Goal: Task Accomplishment & Management: Complete application form

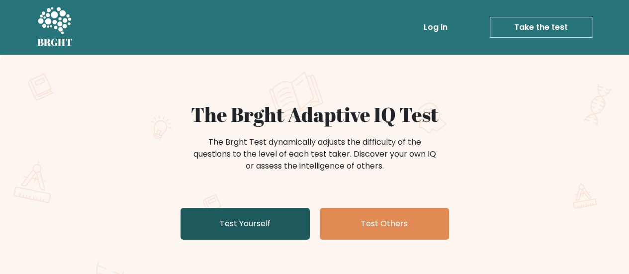
click at [275, 219] on link "Test Yourself" at bounding box center [244, 224] width 129 height 32
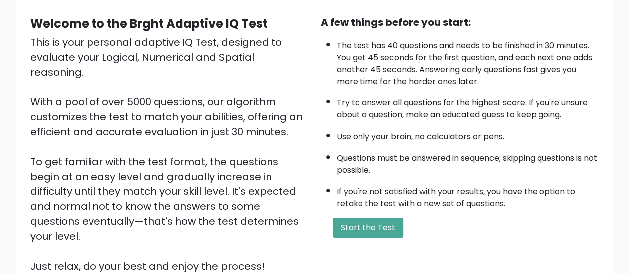
scroll to position [99, 0]
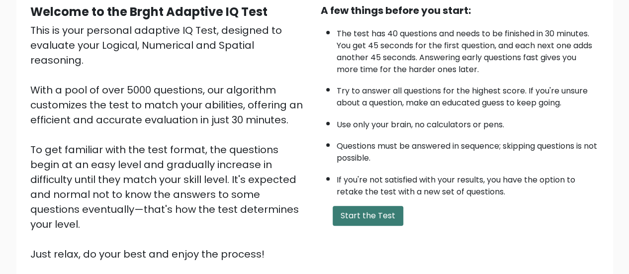
click at [367, 222] on button "Start the Test" at bounding box center [368, 216] width 71 height 20
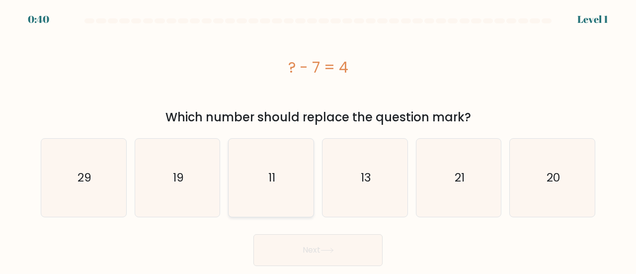
click at [278, 195] on icon "11" at bounding box center [271, 178] width 78 height 78
click at [318, 140] on input "c. 11" at bounding box center [318, 138] width 0 height 2
radio input "true"
click at [303, 247] on button "Next" at bounding box center [318, 250] width 129 height 32
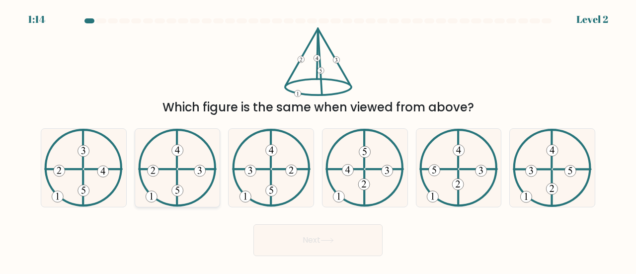
click at [164, 200] on icon at bounding box center [177, 168] width 79 height 78
click at [318, 140] on input "b." at bounding box center [318, 138] width 0 height 2
radio input "true"
click at [312, 242] on button "Next" at bounding box center [318, 240] width 129 height 32
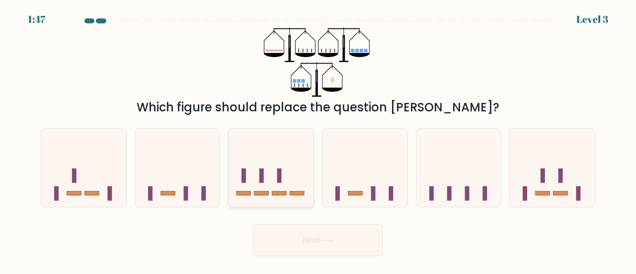
click at [273, 182] on icon at bounding box center [271, 168] width 85 height 70
click at [318, 140] on input "c." at bounding box center [318, 138] width 0 height 2
radio input "true"
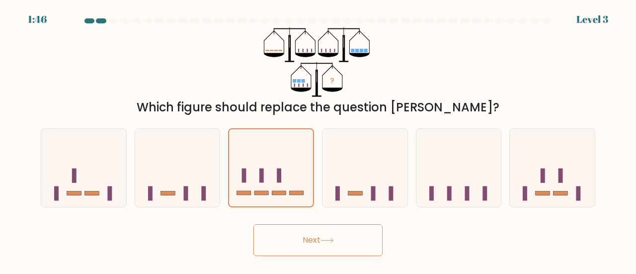
click at [295, 239] on button "Next" at bounding box center [318, 240] width 129 height 32
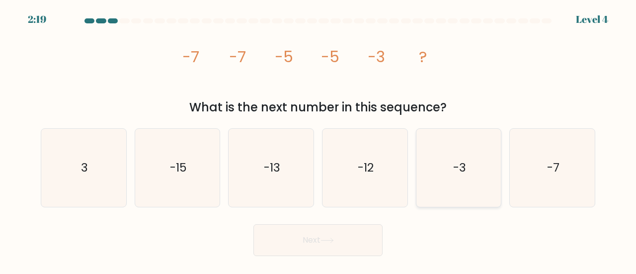
click at [498, 189] on icon "-3" at bounding box center [459, 168] width 78 height 78
click at [319, 140] on input "e. -3" at bounding box center [318, 138] width 0 height 2
radio input "true"
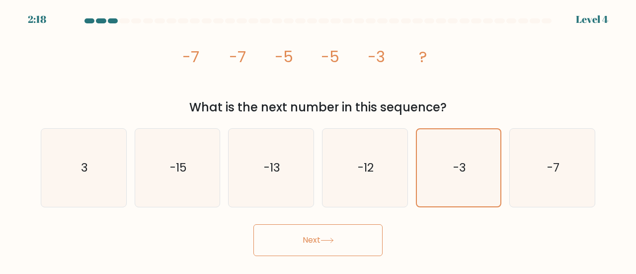
click at [342, 238] on button "Next" at bounding box center [318, 240] width 129 height 32
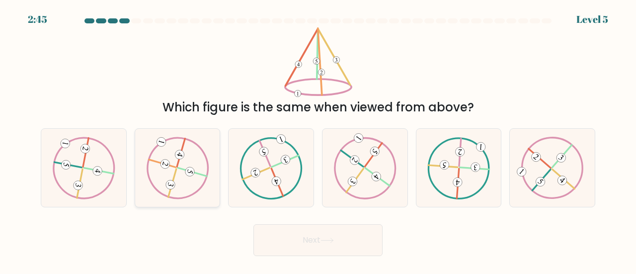
click at [194, 170] on 732 at bounding box center [189, 171] width 11 height 11
click at [318, 140] on input "b." at bounding box center [318, 138] width 0 height 2
radio input "true"
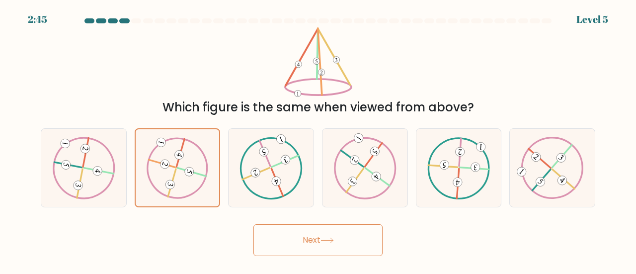
click at [309, 235] on button "Next" at bounding box center [318, 240] width 129 height 32
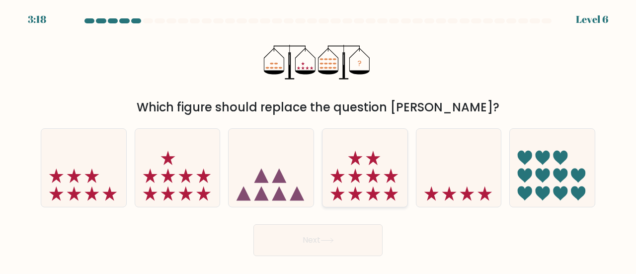
click at [360, 180] on icon at bounding box center [365, 168] width 85 height 70
click at [319, 140] on input "d." at bounding box center [318, 138] width 0 height 2
radio input "true"
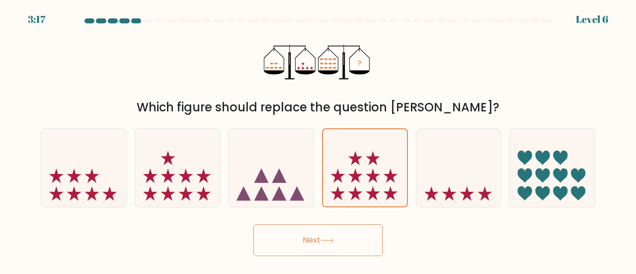
click at [333, 240] on icon at bounding box center [327, 240] width 13 height 5
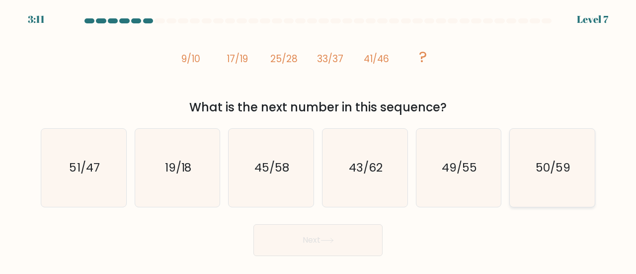
click at [556, 177] on icon "50/59" at bounding box center [552, 168] width 78 height 78
click at [319, 140] on input "f. 50/59" at bounding box center [318, 138] width 0 height 2
radio input "true"
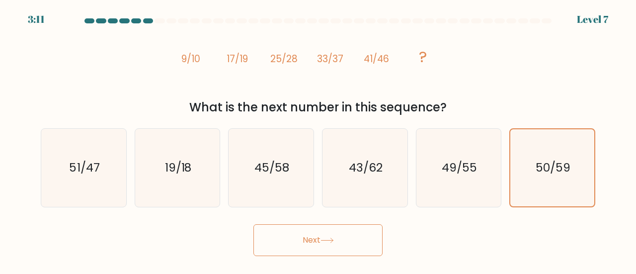
click at [372, 242] on button "Next" at bounding box center [318, 240] width 129 height 32
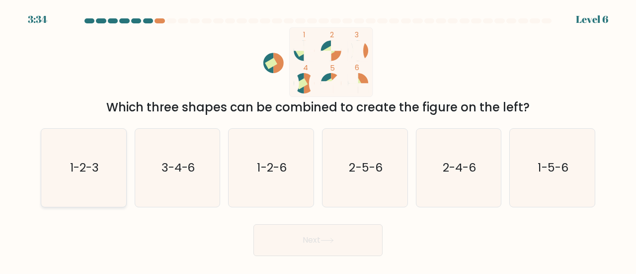
click at [99, 197] on icon "1-2-3" at bounding box center [84, 168] width 78 height 78
click at [318, 140] on input "a. 1-2-3" at bounding box center [318, 138] width 0 height 2
radio input "true"
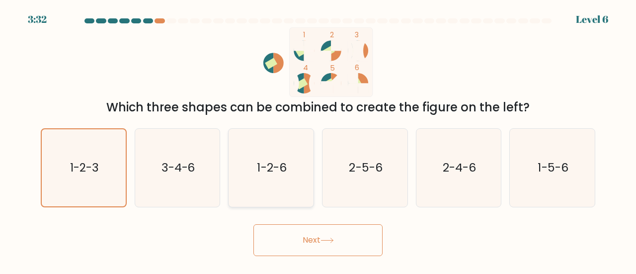
click at [264, 175] on text "1-2-6" at bounding box center [271, 167] width 29 height 16
click at [318, 140] on input "c. 1-2-6" at bounding box center [318, 138] width 0 height 2
radio input "true"
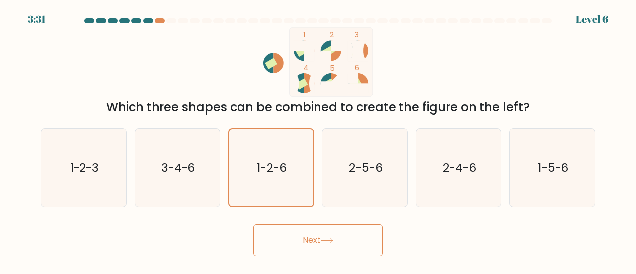
click at [320, 238] on button "Next" at bounding box center [318, 240] width 129 height 32
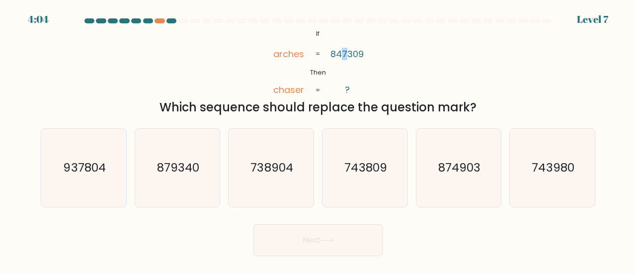
drag, startPoint x: 341, startPoint y: 51, endPoint x: 346, endPoint y: 53, distance: 5.2
click at [346, 53] on tspan "847309" at bounding box center [347, 54] width 33 height 12
click at [260, 185] on icon "738904" at bounding box center [271, 168] width 78 height 78
click at [318, 140] on input "c. 738904" at bounding box center [318, 138] width 0 height 2
radio input "true"
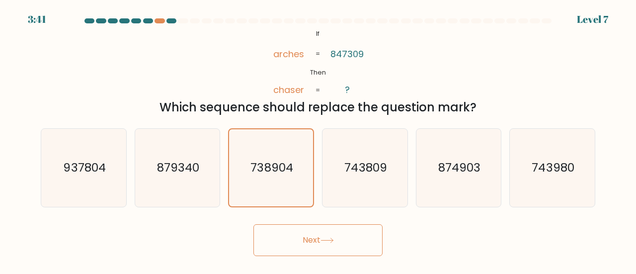
click at [310, 235] on button "Next" at bounding box center [318, 240] width 129 height 32
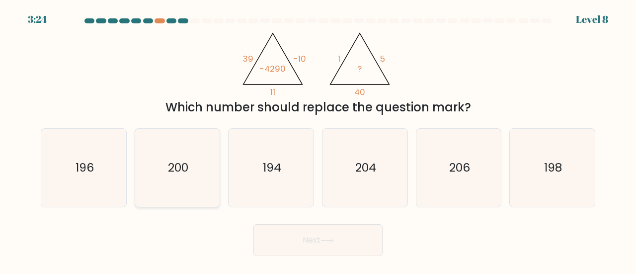
click at [137, 152] on div "200" at bounding box center [178, 167] width 86 height 79
click at [318, 140] on input "b. 200" at bounding box center [318, 138] width 0 height 2
radio input "true"
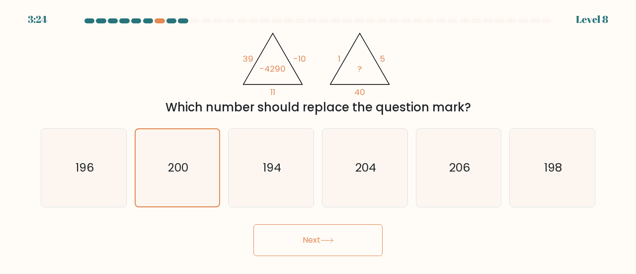
click at [283, 236] on button "Next" at bounding box center [318, 240] width 129 height 32
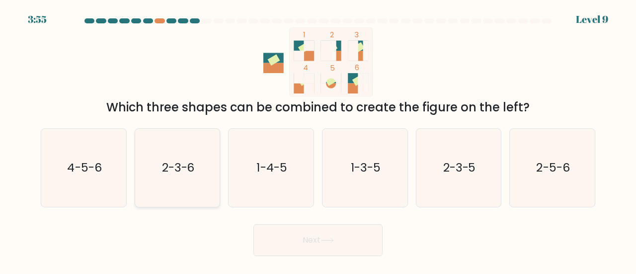
click at [180, 159] on icon "2-3-6" at bounding box center [178, 168] width 78 height 78
click at [318, 140] on input "b. 2-3-6" at bounding box center [318, 138] width 0 height 2
radio input "true"
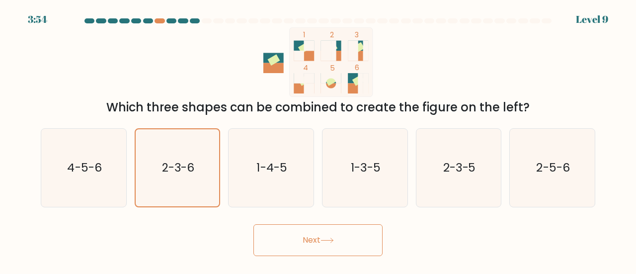
click at [306, 238] on button "Next" at bounding box center [318, 240] width 129 height 32
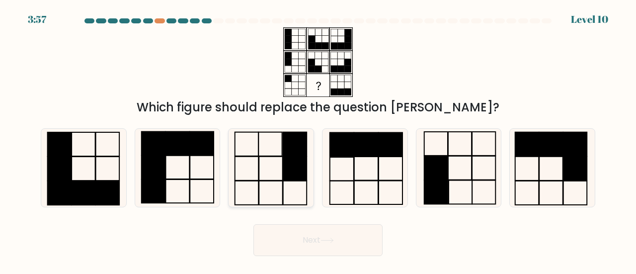
click at [272, 170] on icon at bounding box center [271, 168] width 78 height 78
click at [318, 140] on input "c." at bounding box center [318, 138] width 0 height 2
radio input "true"
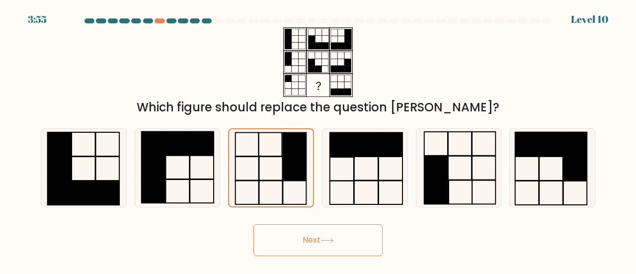
click at [307, 241] on button "Next" at bounding box center [318, 240] width 129 height 32
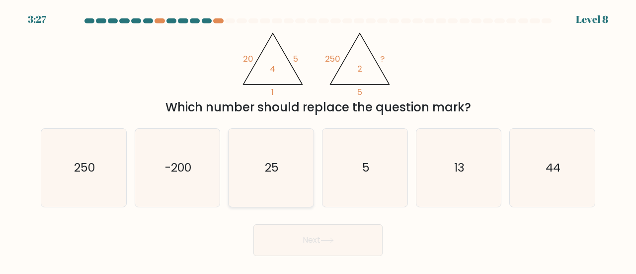
click at [241, 162] on icon "25" at bounding box center [271, 168] width 78 height 78
click at [318, 140] on input "c. 25" at bounding box center [318, 138] width 0 height 2
radio input "true"
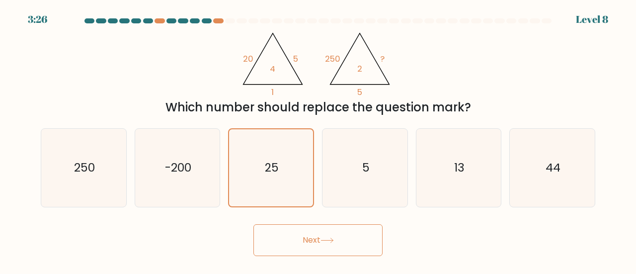
click at [293, 247] on button "Next" at bounding box center [318, 240] width 129 height 32
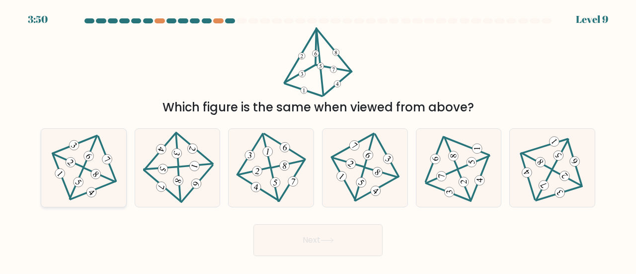
click at [82, 180] on 220 at bounding box center [78, 182] width 14 height 14
click at [318, 140] on input "a." at bounding box center [318, 138] width 0 height 2
radio input "true"
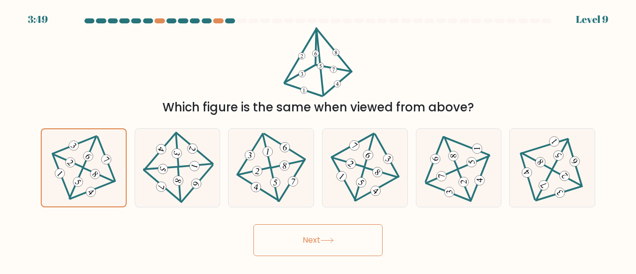
click at [341, 243] on button "Next" at bounding box center [318, 240] width 129 height 32
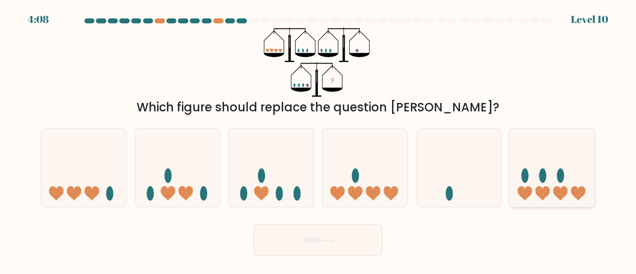
click at [557, 202] on icon at bounding box center [552, 168] width 85 height 70
click at [319, 140] on input "f." at bounding box center [318, 138] width 0 height 2
radio input "true"
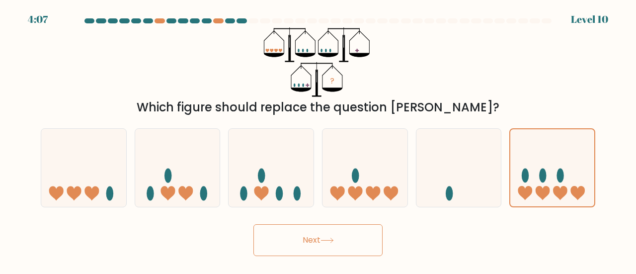
click at [340, 242] on button "Next" at bounding box center [318, 240] width 129 height 32
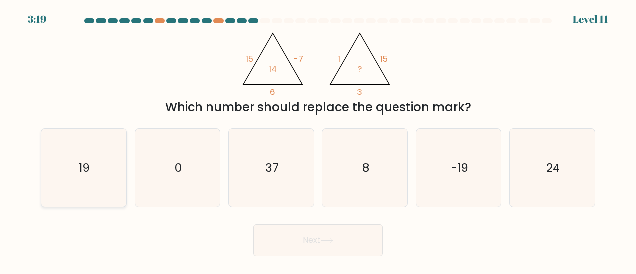
click at [121, 175] on icon "19" at bounding box center [84, 168] width 78 height 78
click at [318, 140] on input "a. 19" at bounding box center [318, 138] width 0 height 2
radio input "true"
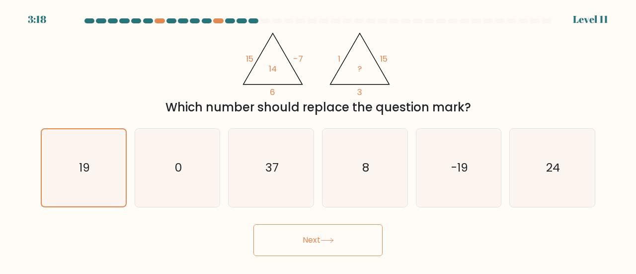
click at [325, 247] on button "Next" at bounding box center [318, 240] width 129 height 32
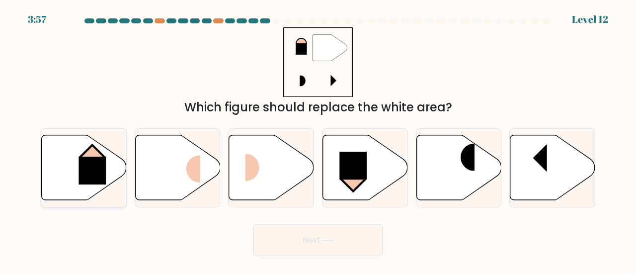
click at [99, 167] on rect at bounding box center [92, 171] width 27 height 28
click at [318, 140] on input "a." at bounding box center [318, 138] width 0 height 2
radio input "true"
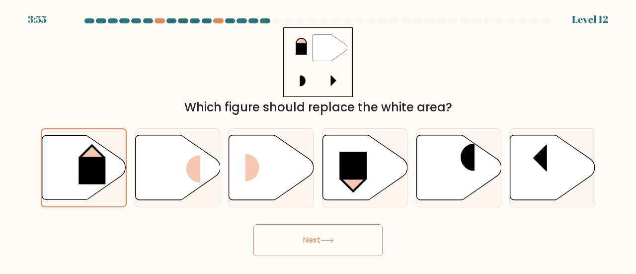
click at [329, 241] on icon at bounding box center [327, 240] width 13 height 5
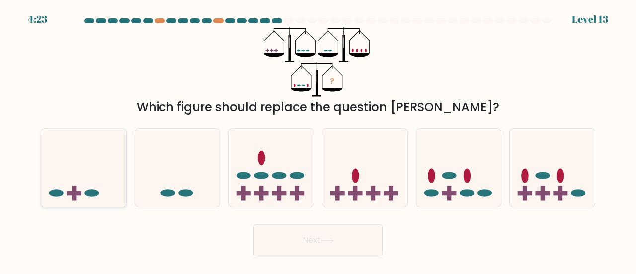
click at [85, 200] on icon at bounding box center [83, 168] width 85 height 70
click at [318, 140] on input "a." at bounding box center [318, 138] width 0 height 2
radio input "true"
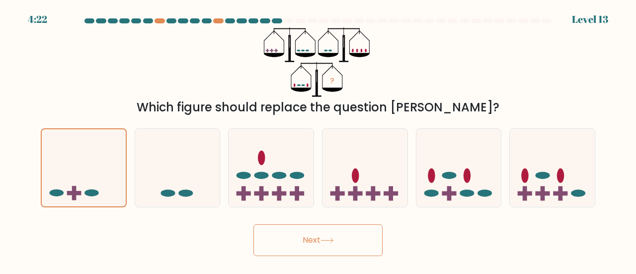
click at [309, 258] on body "4:22 Level 13" at bounding box center [318, 137] width 636 height 274
click at [292, 251] on button "Next" at bounding box center [318, 240] width 129 height 32
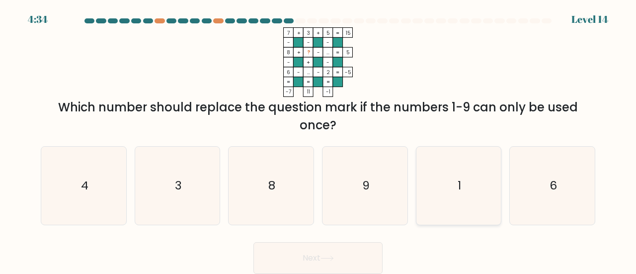
click at [462, 174] on icon "1" at bounding box center [459, 186] width 78 height 78
click at [319, 140] on input "e. 1" at bounding box center [318, 138] width 0 height 2
radio input "true"
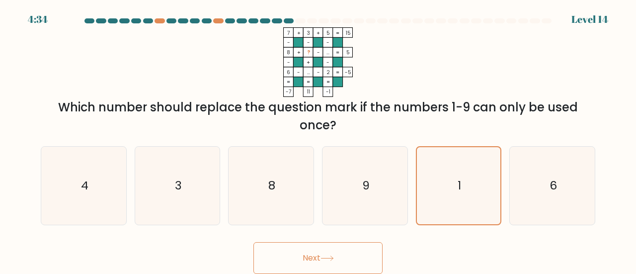
click at [346, 260] on button "Next" at bounding box center [318, 258] width 129 height 32
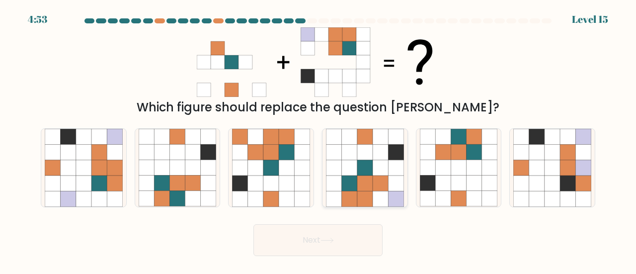
click at [358, 199] on icon at bounding box center [364, 198] width 15 height 15
click at [319, 140] on input "d." at bounding box center [318, 138] width 0 height 2
radio input "true"
click at [318, 240] on button "Next" at bounding box center [318, 240] width 129 height 32
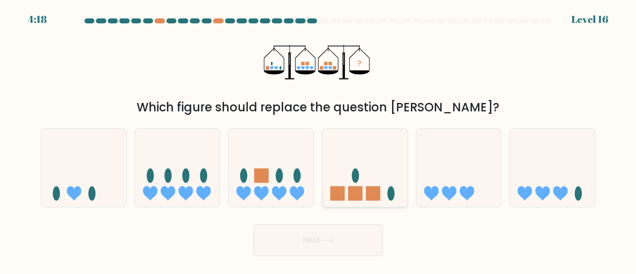
click at [350, 178] on icon at bounding box center [365, 168] width 85 height 70
click at [319, 140] on input "d." at bounding box center [318, 138] width 0 height 2
radio input "true"
click at [322, 242] on button "Next" at bounding box center [318, 240] width 129 height 32
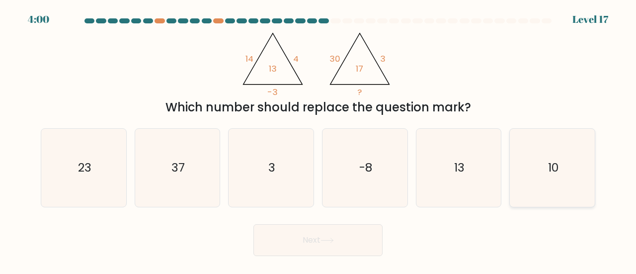
click at [551, 169] on text "10" at bounding box center [553, 167] width 10 height 16
click at [319, 140] on input "f. 10" at bounding box center [318, 138] width 0 height 2
radio input "true"
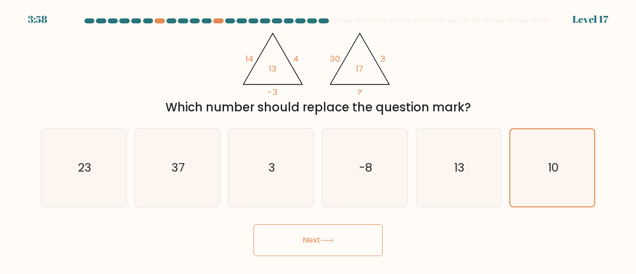
click at [336, 235] on button "Next" at bounding box center [318, 240] width 129 height 32
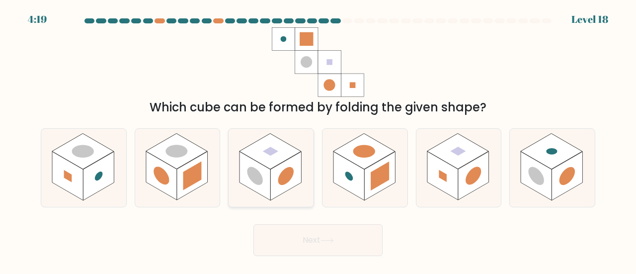
click at [299, 193] on icon at bounding box center [271, 168] width 85 height 78
click at [318, 140] on input "c." at bounding box center [318, 138] width 0 height 2
radio input "true"
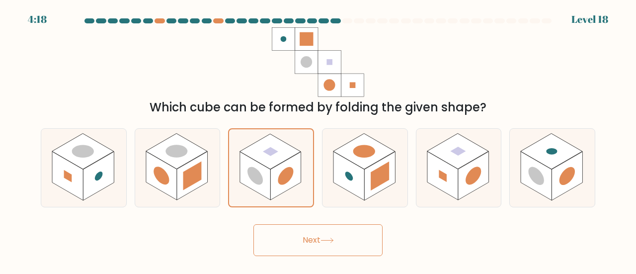
click at [306, 232] on button "Next" at bounding box center [318, 240] width 129 height 32
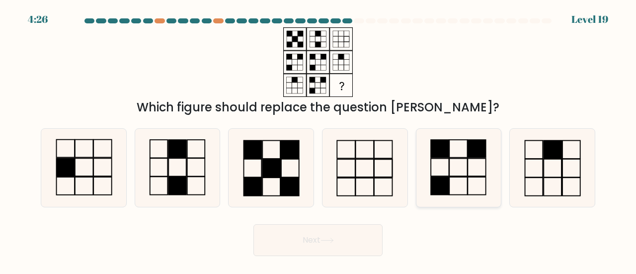
click at [452, 180] on icon at bounding box center [459, 168] width 78 height 78
click at [319, 140] on input "e." at bounding box center [318, 138] width 0 height 2
radio input "true"
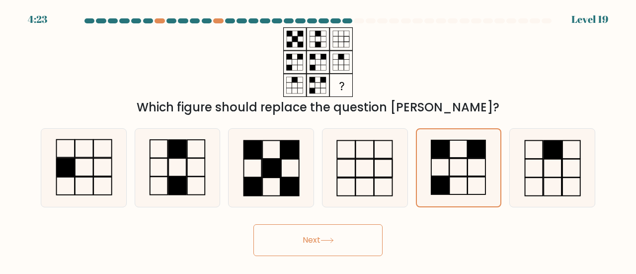
click at [316, 244] on button "Next" at bounding box center [318, 240] width 129 height 32
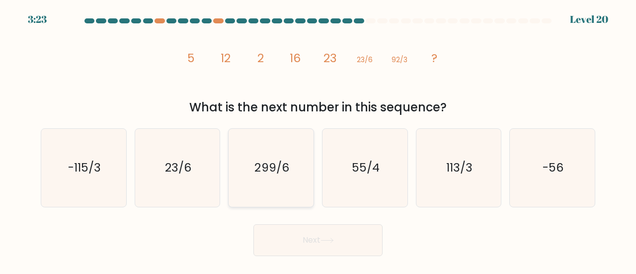
click at [276, 169] on text "299/6" at bounding box center [272, 167] width 34 height 16
click at [318, 140] on input "c. 299/6" at bounding box center [318, 138] width 0 height 2
radio input "true"
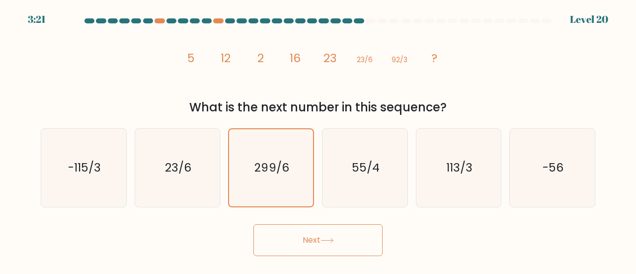
click at [295, 234] on button "Next" at bounding box center [318, 240] width 129 height 32
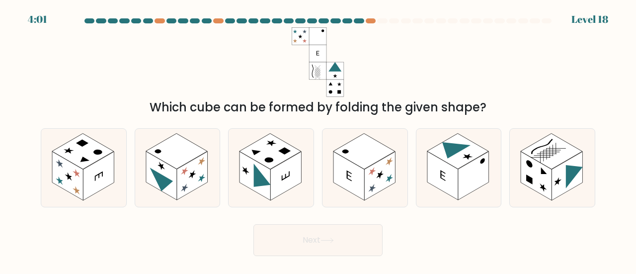
drag, startPoint x: 378, startPoint y: 1, endPoint x: 214, endPoint y: 60, distance: 174.5
click at [213, 61] on div "Which cube can be formed by folding the given shape?" at bounding box center [318, 71] width 567 height 89
click at [572, 193] on icon at bounding box center [552, 168] width 85 height 78
click at [319, 140] on input "f." at bounding box center [318, 138] width 0 height 2
radio input "true"
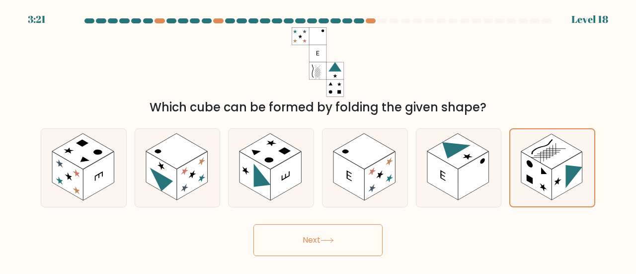
click at [322, 244] on button "Next" at bounding box center [318, 240] width 129 height 32
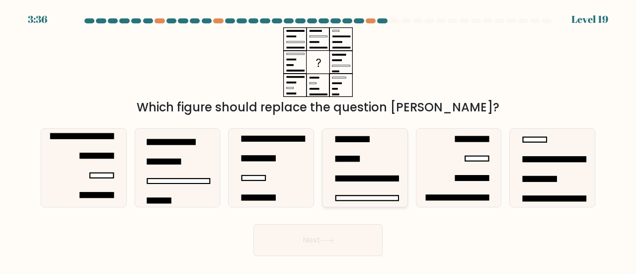
click at [389, 200] on rect at bounding box center [367, 197] width 63 height 5
click at [319, 140] on input "d." at bounding box center [318, 138] width 0 height 2
radio input "true"
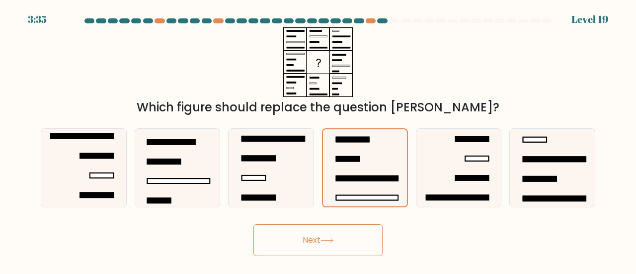
click at [326, 243] on button "Next" at bounding box center [318, 240] width 129 height 32
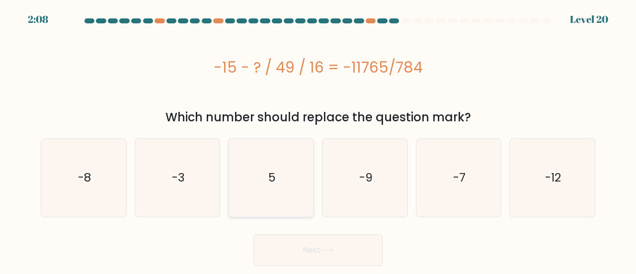
click at [266, 180] on icon "5" at bounding box center [271, 178] width 78 height 78
click at [318, 140] on input "c. 5" at bounding box center [318, 138] width 0 height 2
radio input "true"
click at [275, 255] on button "Next" at bounding box center [318, 250] width 129 height 32
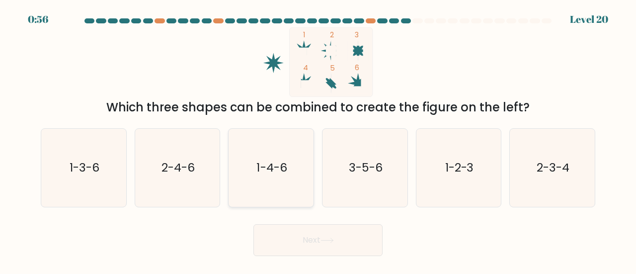
click at [264, 195] on icon "1-4-6" at bounding box center [271, 168] width 78 height 78
click at [318, 140] on input "c. 1-4-6" at bounding box center [318, 138] width 0 height 2
radio input "true"
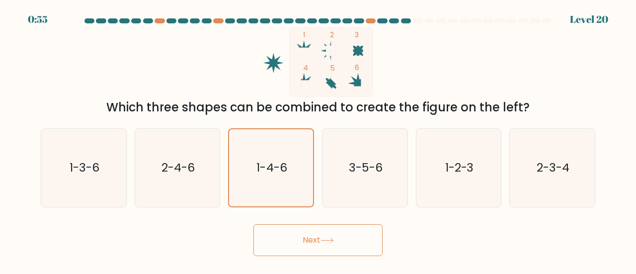
drag, startPoint x: 264, startPoint y: 195, endPoint x: 312, endPoint y: 243, distance: 67.5
click at [312, 243] on button "Next" at bounding box center [318, 240] width 129 height 32
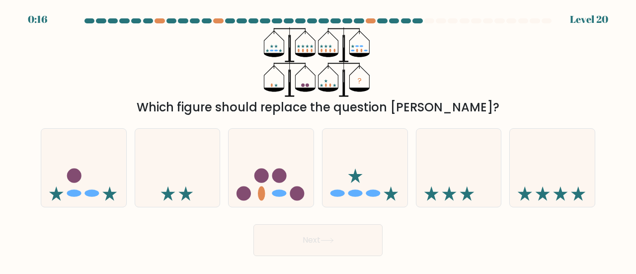
drag, startPoint x: 329, startPoint y: 89, endPoint x: 538, endPoint y: 75, distance: 210.3
click at [538, 75] on div "? Which figure should replace the question mark?" at bounding box center [318, 71] width 567 height 89
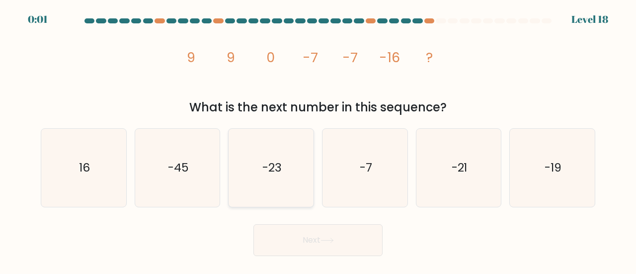
click at [299, 193] on icon "-23" at bounding box center [271, 168] width 78 height 78
click at [318, 140] on input "c. -23" at bounding box center [318, 138] width 0 height 2
radio input "true"
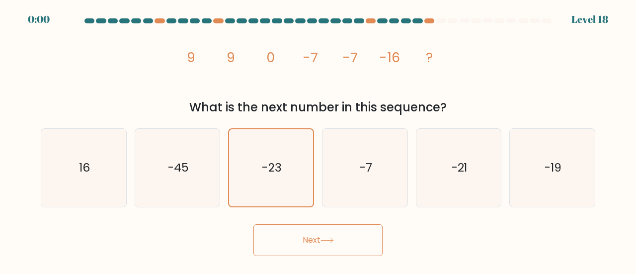
click at [299, 243] on button "Next" at bounding box center [318, 240] width 129 height 32
